Goal: Task Accomplishment & Management: Complete application form

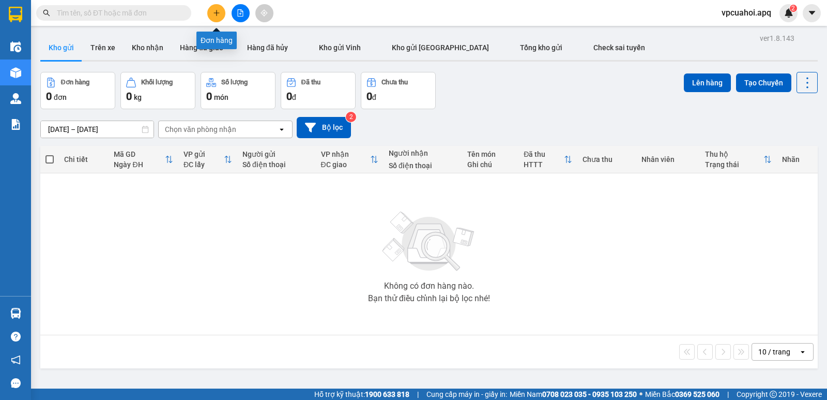
click at [210, 11] on button at bounding box center [216, 13] width 18 height 18
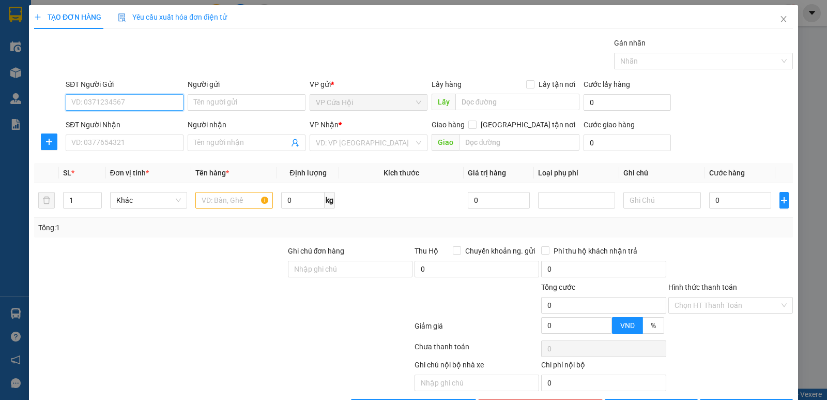
click at [92, 102] on input "SĐT Người Gửi" at bounding box center [125, 102] width 118 height 17
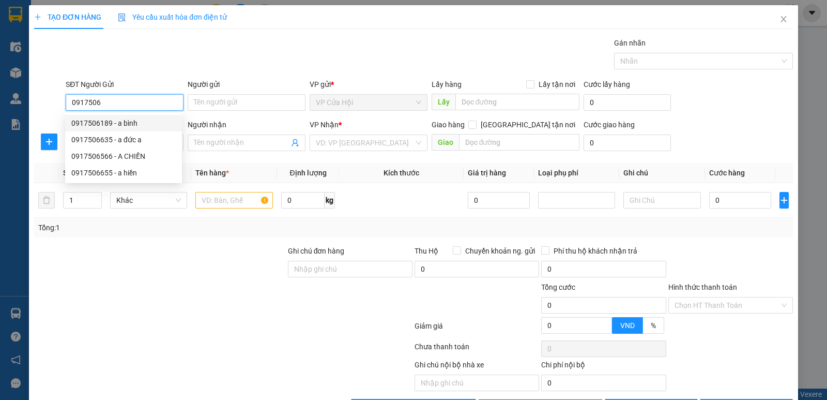
click at [93, 123] on div "0917506189 - a bình" at bounding box center [123, 122] width 104 height 11
type input "0917506189"
type input "a bình"
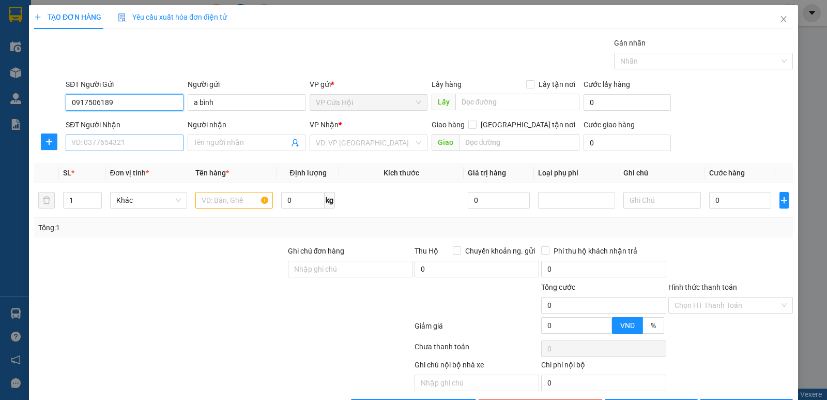
type input "0917506189"
click at [111, 144] on input "SĐT Người Nhận" at bounding box center [125, 142] width 118 height 17
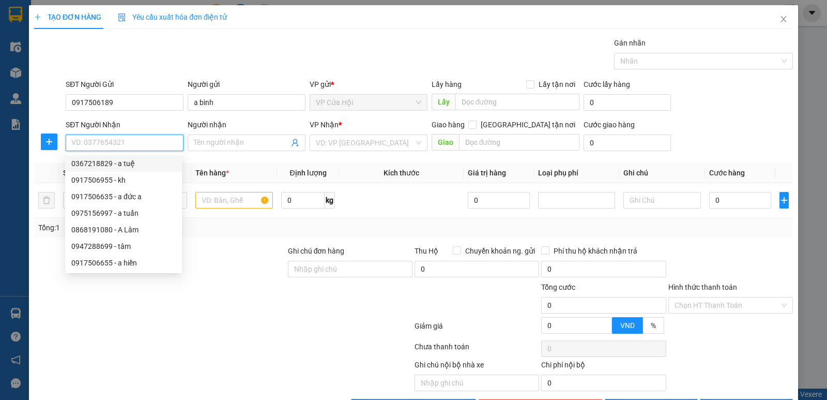
click at [105, 162] on div "0367218829 - a tuệ" at bounding box center [123, 163] width 104 height 11
type input "0367218829"
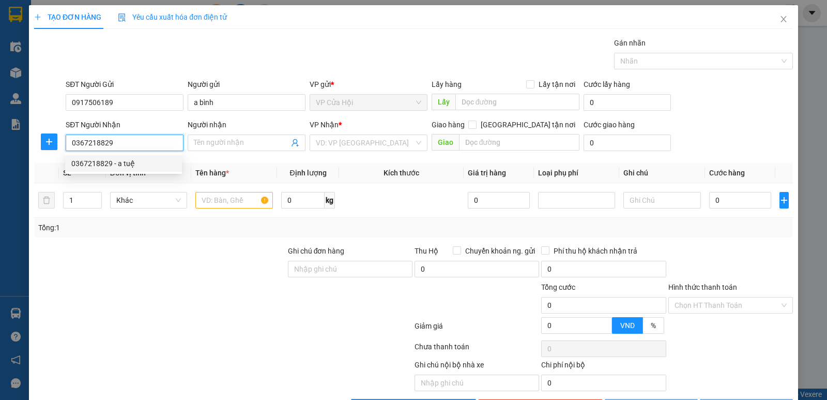
type input "a tuệ"
checkbox input "true"
type input "số 9 ,ngõ 111 phố quan hoa ,quận cầu giấy hà nội"
type input "50.000"
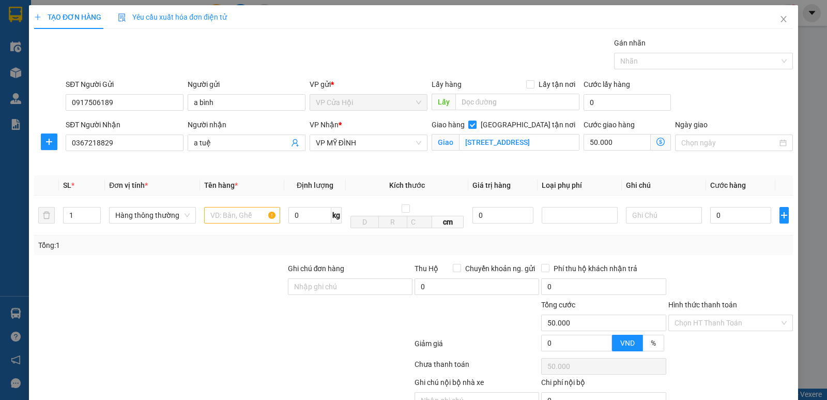
click at [657, 142] on icon "dollar-circle" at bounding box center [661, 142] width 8 height 8
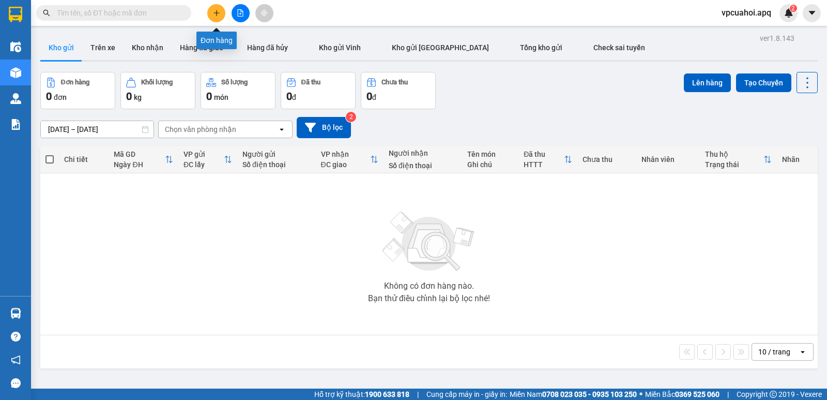
click at [215, 15] on icon "plus" at bounding box center [216, 12] width 7 height 7
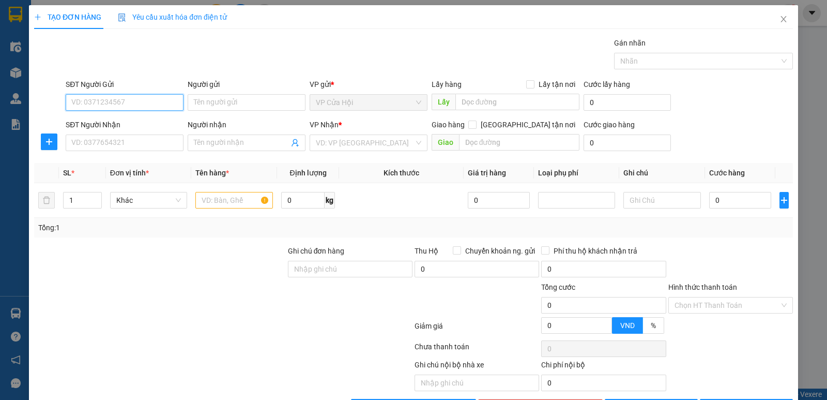
click at [81, 102] on input "SĐT Người Gửi" at bounding box center [125, 102] width 118 height 17
type input "0362084274"
click at [91, 117] on div "0362084274 - c hiền" at bounding box center [123, 122] width 104 height 11
type input "c hiền"
type input "0362084274"
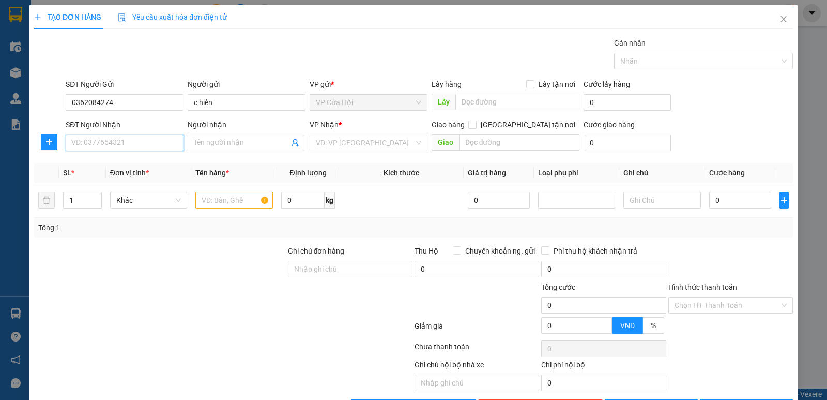
click at [103, 139] on input "SĐT Người Nhận" at bounding box center [125, 142] width 118 height 17
click at [95, 165] on div "0353945320 - [PERSON_NAME]" at bounding box center [123, 163] width 104 height 11
type input "0353945320"
type input "hoang việt"
checkbox input "true"
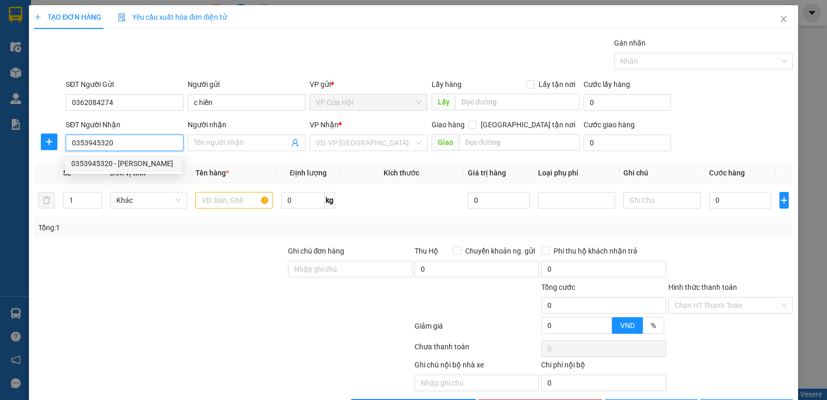
type input "miếu đồng cổ 132 đường [GEOGRAPHIC_DATA] ,bắc từ [GEOGRAPHIC_DATA]"
type input "50.000"
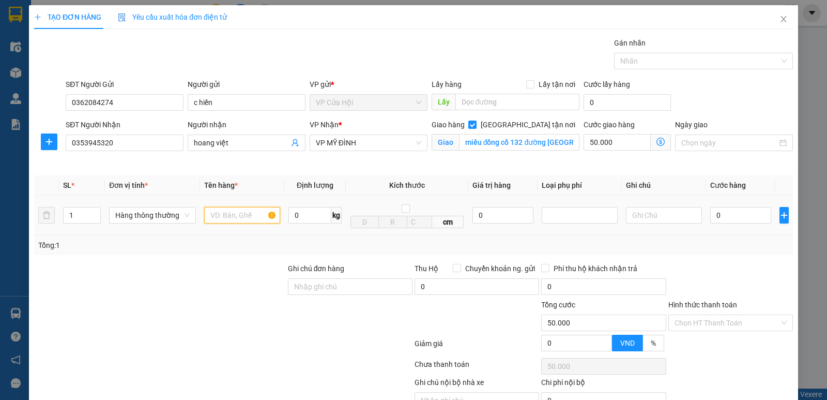
click at [207, 215] on input "text" at bounding box center [242, 215] width 76 height 17
type input "thực phẩm đông"
click at [657, 143] on icon "dollar-circle" at bounding box center [661, 142] width 8 height 8
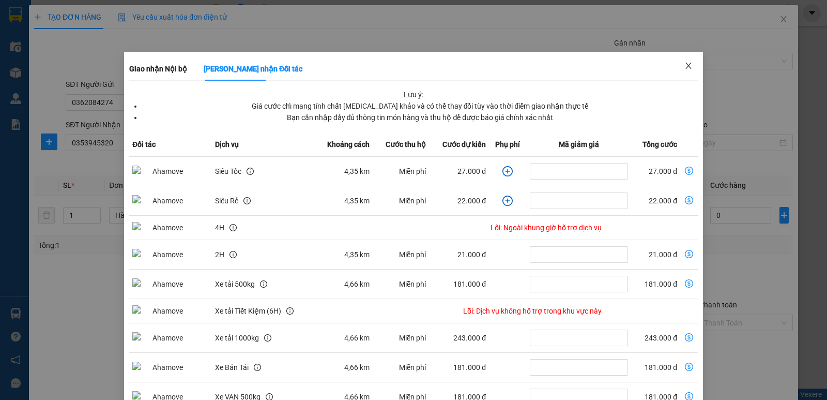
click at [685, 67] on icon "close" at bounding box center [689, 66] width 8 height 8
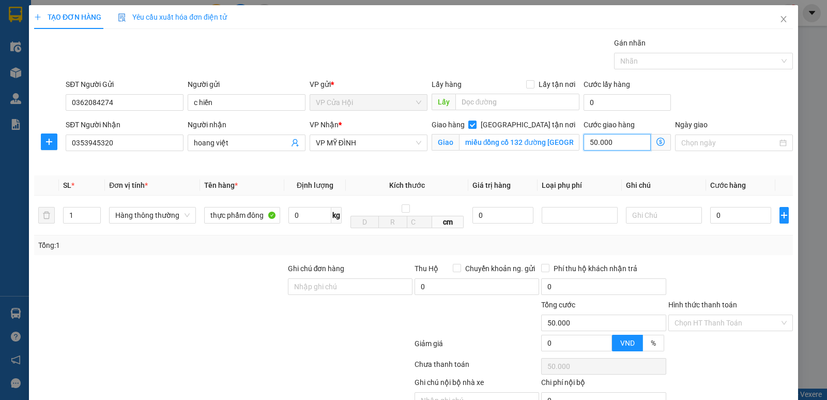
click at [626, 143] on input "50.000" at bounding box center [617, 142] width 67 height 17
type input "0"
type input "4"
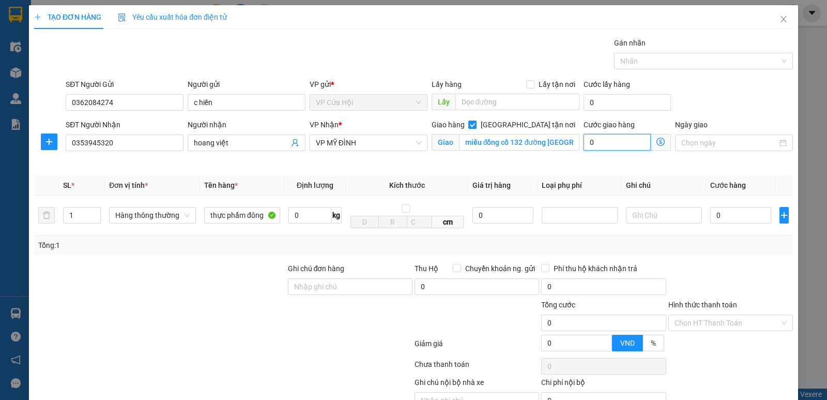
type input "4"
type input "40"
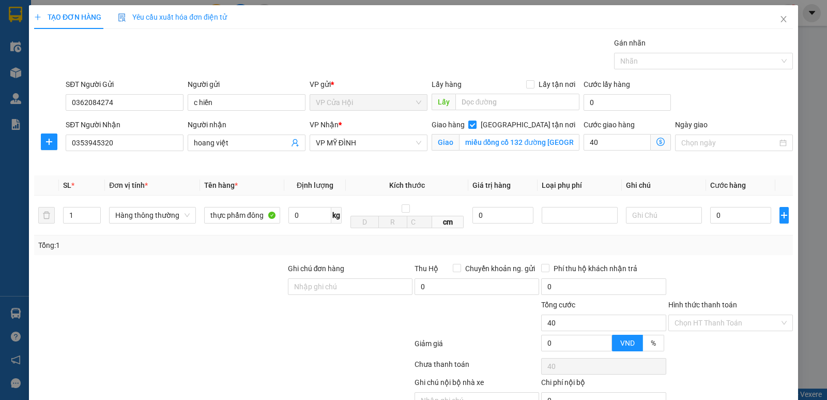
type input "40.000"
click at [582, 166] on div "Cước giao hàng 40.000 Giao nhận Nội bộ Giao nhận Đối tác Lưu ý: Giá cước chỉ ma…" at bounding box center [628, 143] width 92 height 49
click at [729, 213] on input "0" at bounding box center [740, 215] width 61 height 17
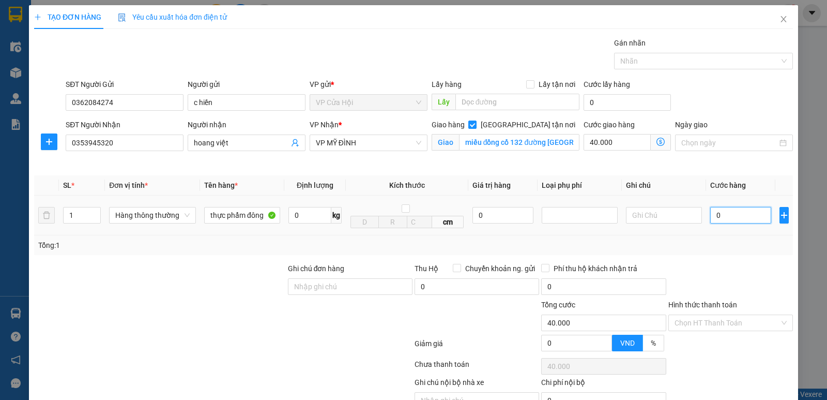
type input "4"
type input "40.004"
type input "40"
type input "40.040"
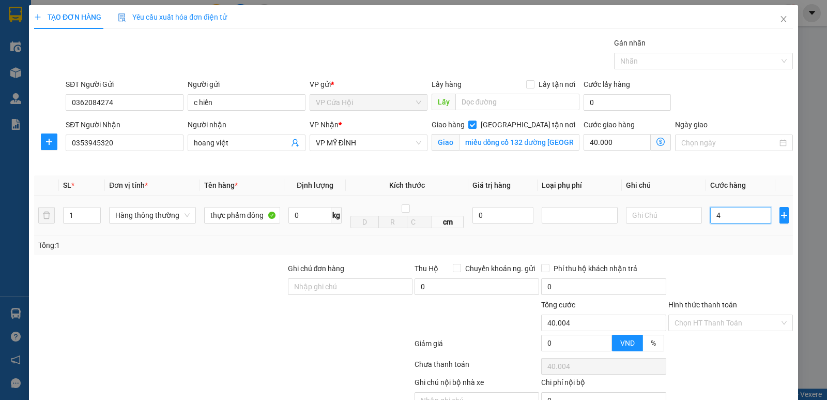
type input "40.040"
type input "40.000"
type input "80.000"
click at [716, 241] on div "Tổng: 1" at bounding box center [413, 244] width 751 height 11
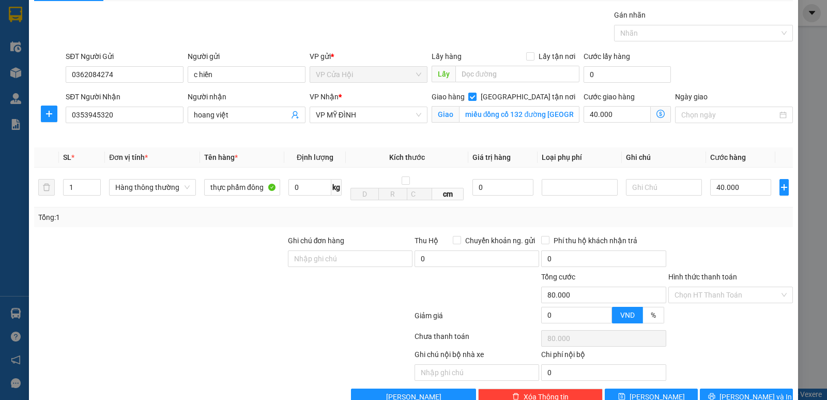
scroll to position [54, 0]
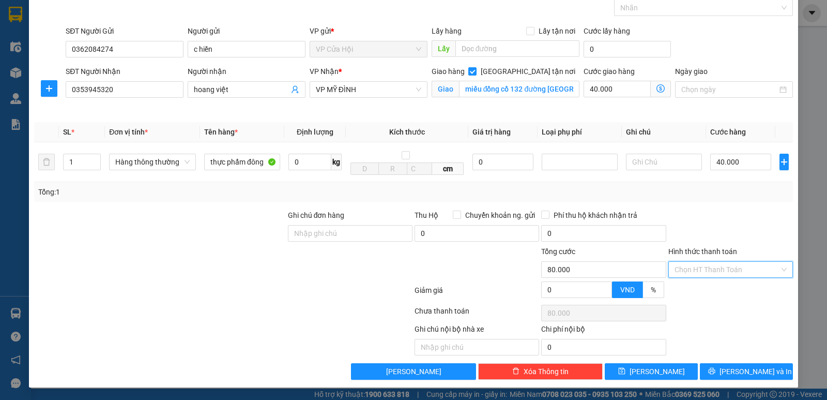
click at [748, 269] on input "Hình thức thanh toán" at bounding box center [727, 270] width 105 height 16
click at [718, 291] on div "Tại văn phòng" at bounding box center [724, 290] width 111 height 11
type input "0"
click at [742, 373] on span "[PERSON_NAME] và In" at bounding box center [756, 371] width 72 height 11
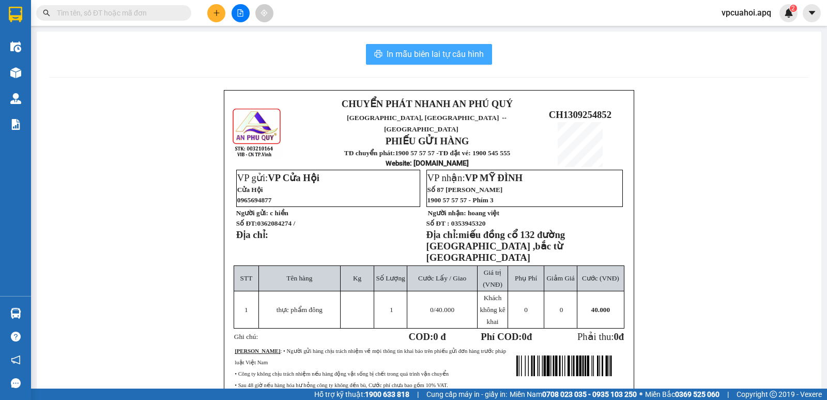
click at [418, 53] on span "In mẫu biên lai tự cấu hình" at bounding box center [435, 54] width 97 height 13
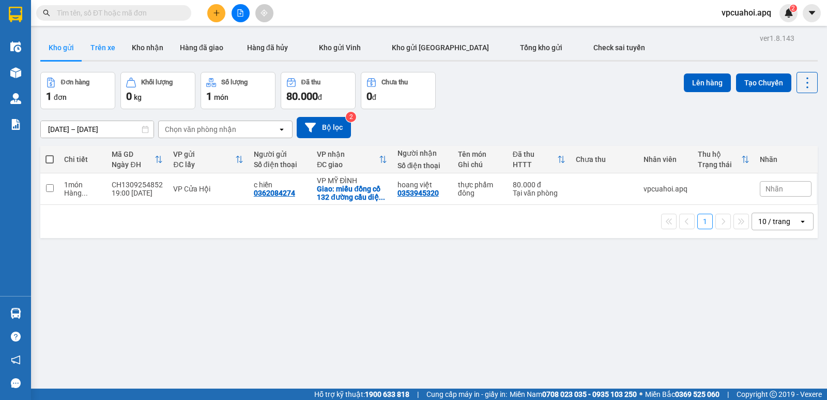
click at [96, 44] on button "Trên xe" at bounding box center [102, 47] width 41 height 25
